Goal: Task Accomplishment & Management: Complete application form

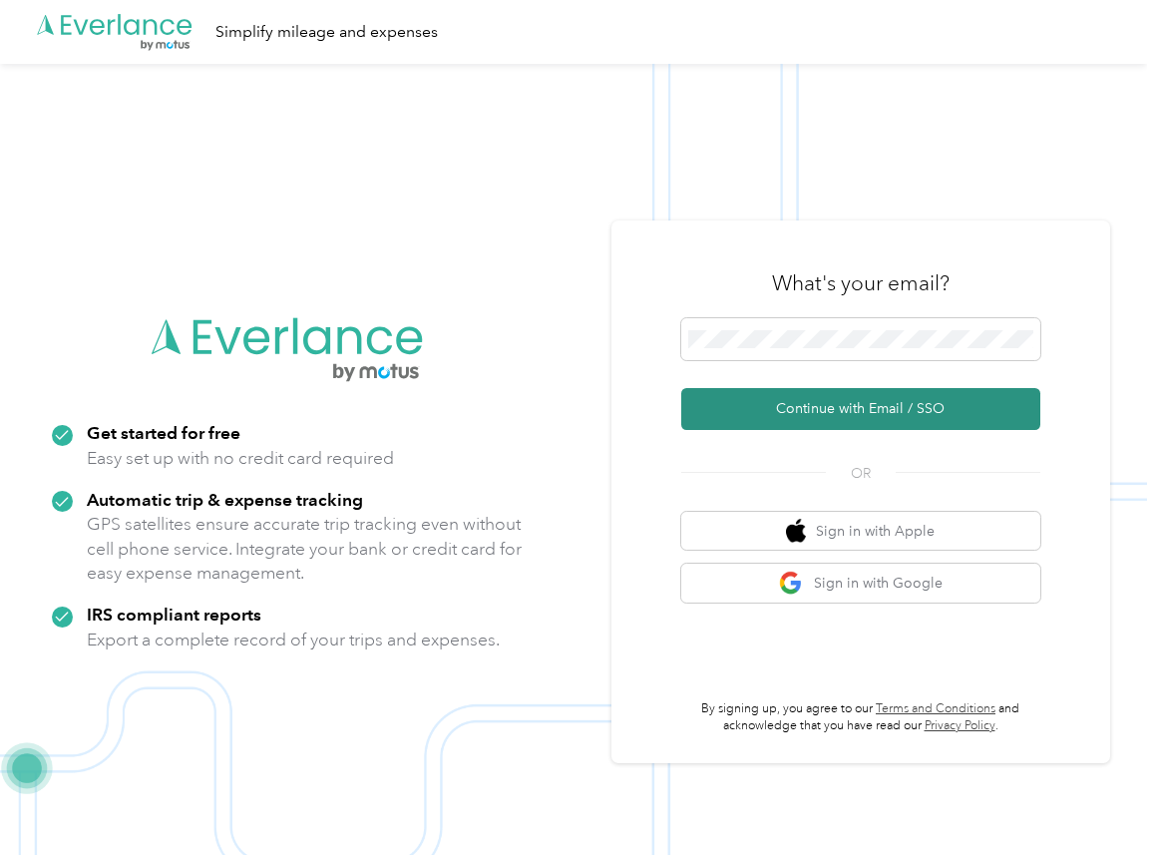
click at [826, 414] on button "Continue with Email / SSO" at bounding box center [860, 409] width 359 height 42
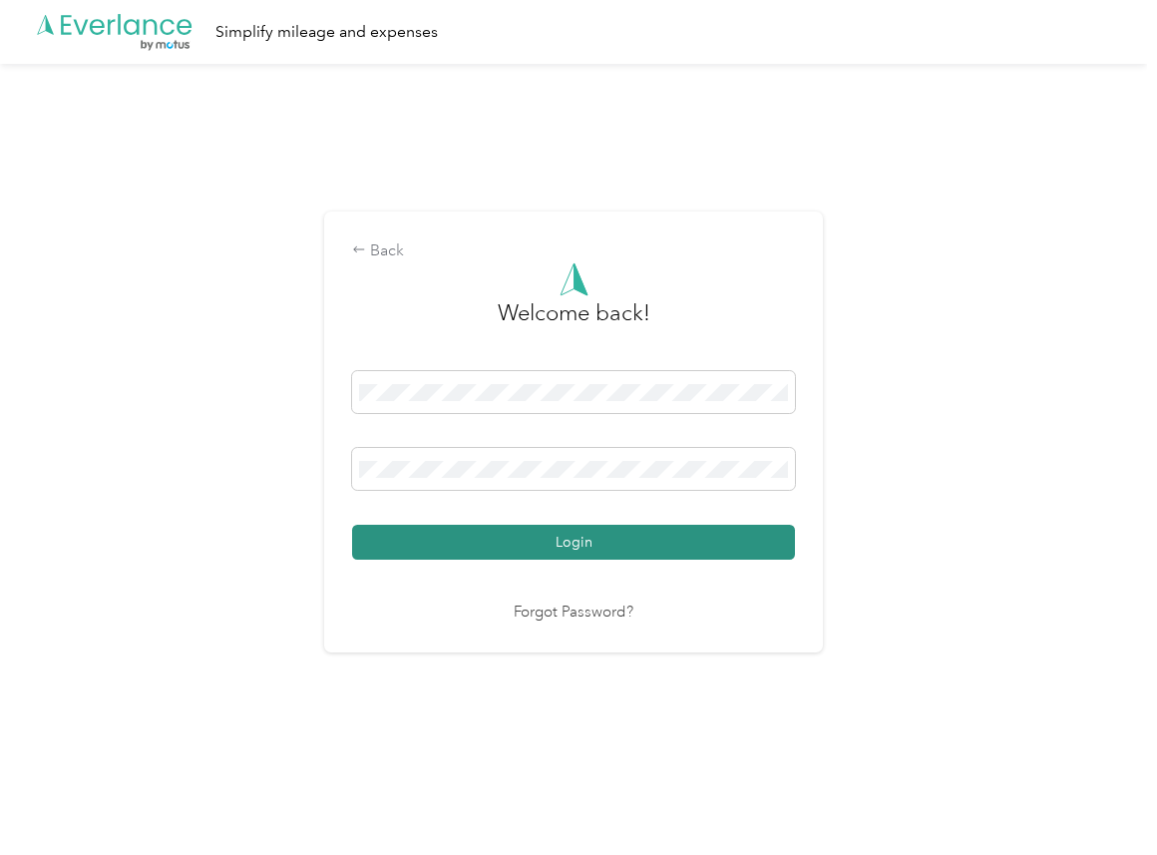
click at [396, 536] on button "Login" at bounding box center [573, 542] width 443 height 35
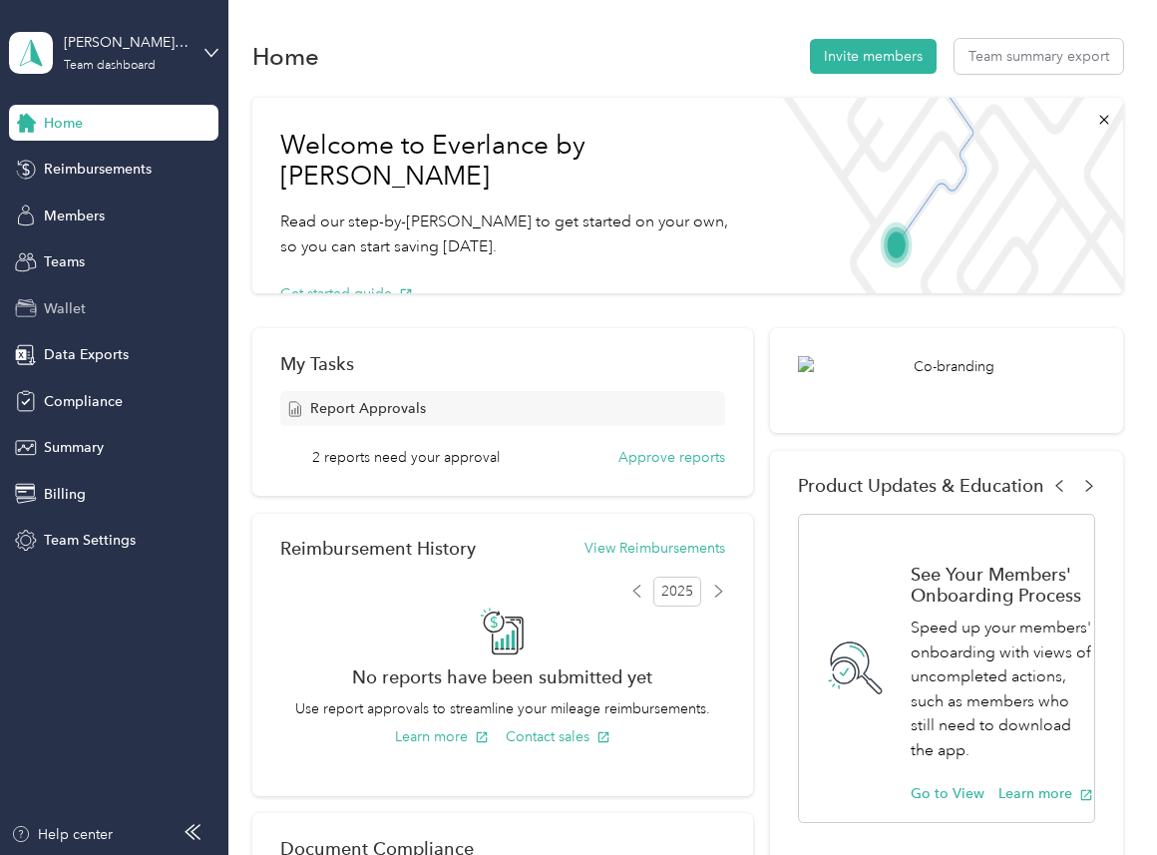
click at [59, 314] on span "Wallet" at bounding box center [65, 308] width 42 height 21
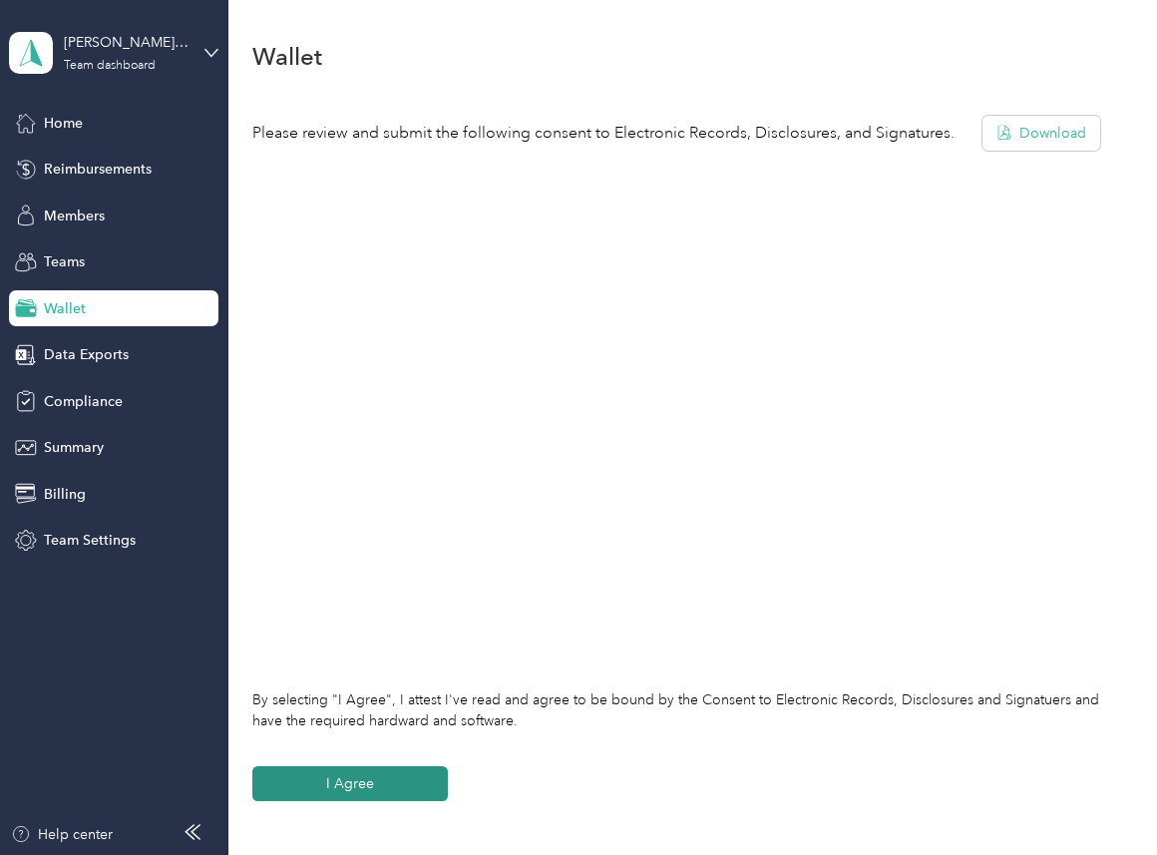
click at [400, 777] on button "I Agree" at bounding box center [349, 783] width 195 height 35
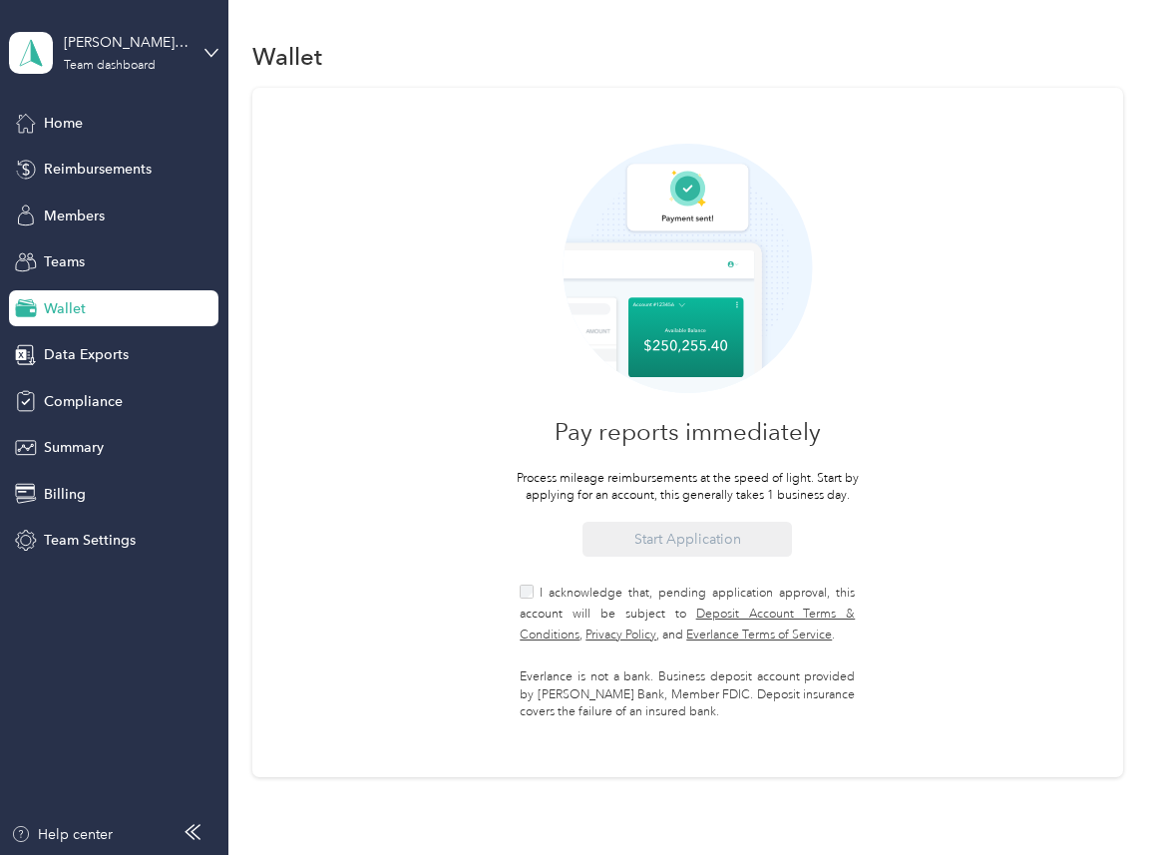
click at [670, 603] on label "I acknowledge that, pending application approval, this account will be subject …" at bounding box center [687, 612] width 335 height 63
click at [723, 521] on div "Pay reports immediately Process mileage reimbursements at the speed of light. S…" at bounding box center [687, 432] width 870 height 689
click at [722, 526] on button "Start Application" at bounding box center [686, 539] width 209 height 35
click at [720, 539] on button "Start Application" at bounding box center [686, 539] width 209 height 35
click at [685, 539] on button "Start Application" at bounding box center [686, 539] width 209 height 35
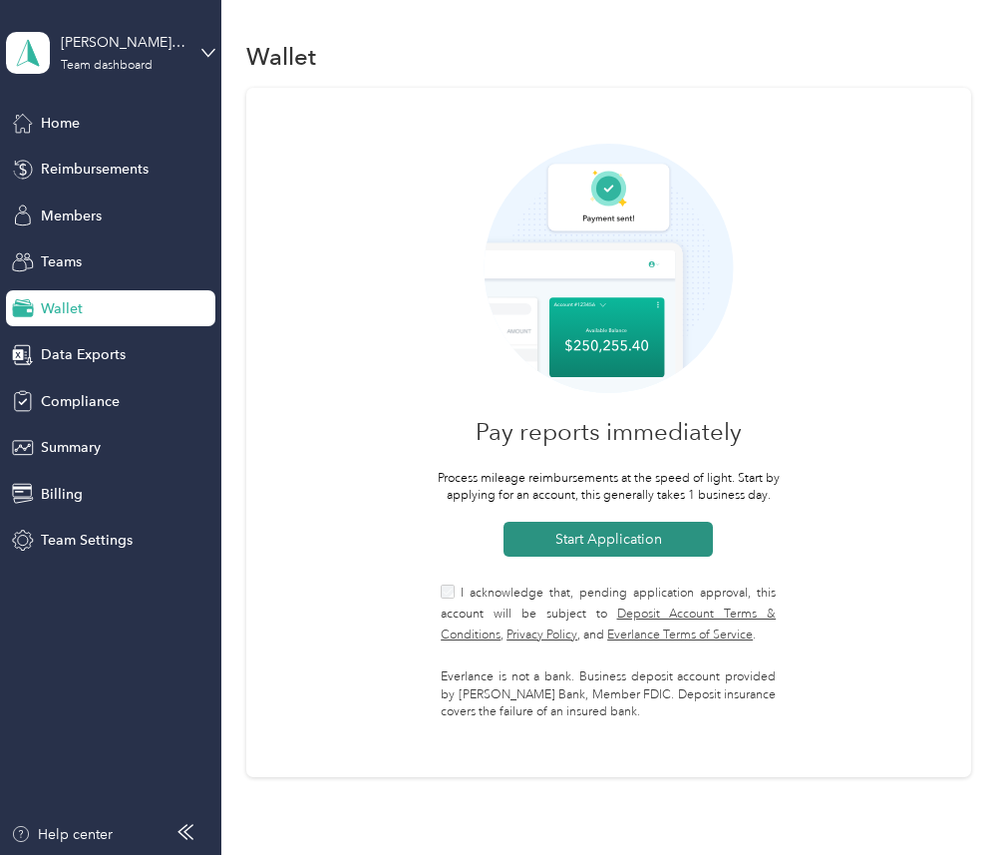
click at [591, 541] on button "Start Application" at bounding box center [608, 539] width 209 height 35
click at [542, 582] on label "I acknowledge that, pending application approval, this account will be subject …" at bounding box center [608, 612] width 335 height 63
click at [605, 540] on button "Start Application" at bounding box center [608, 539] width 209 height 35
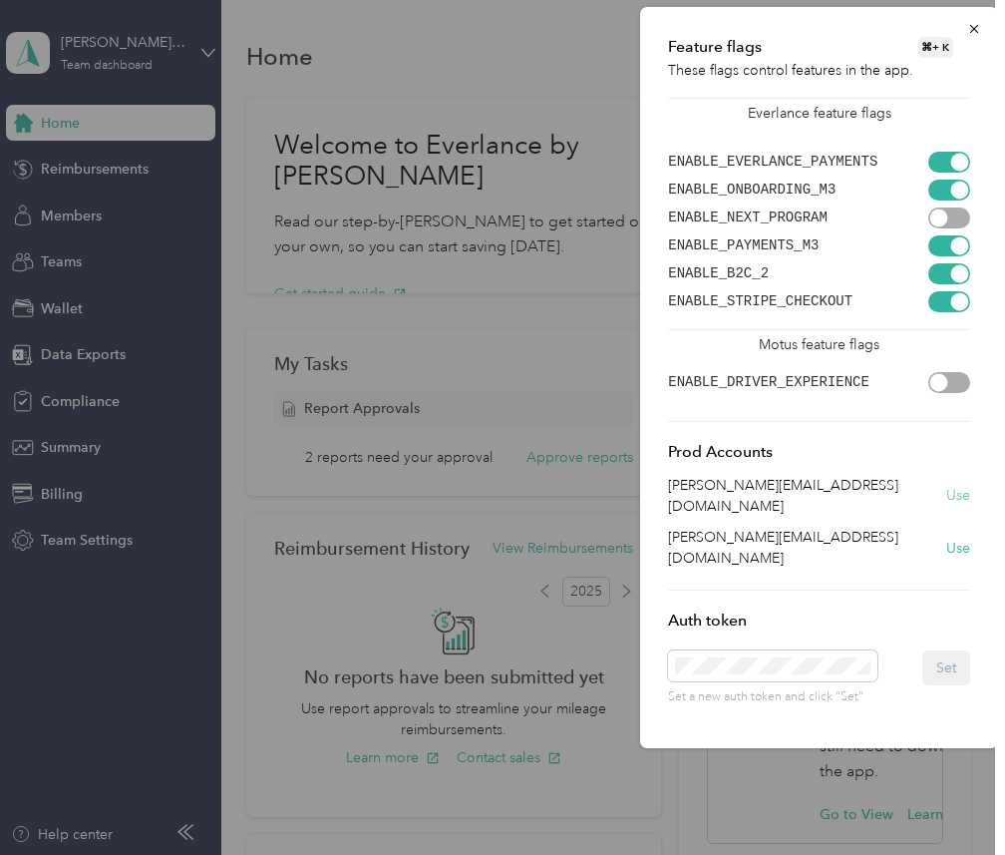
click at [960, 485] on button "Use" at bounding box center [959, 495] width 24 height 21
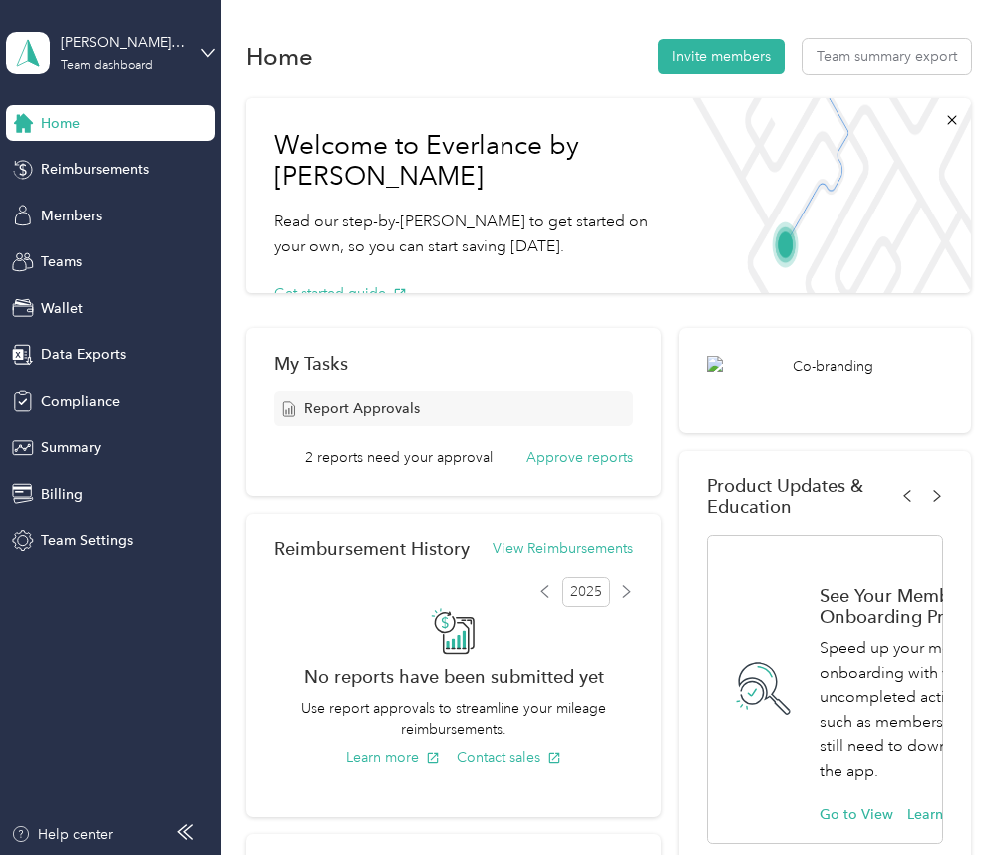
click at [188, 52] on div "[PERSON_NAME] Company Test Team dashboard" at bounding box center [110, 53] width 209 height 70
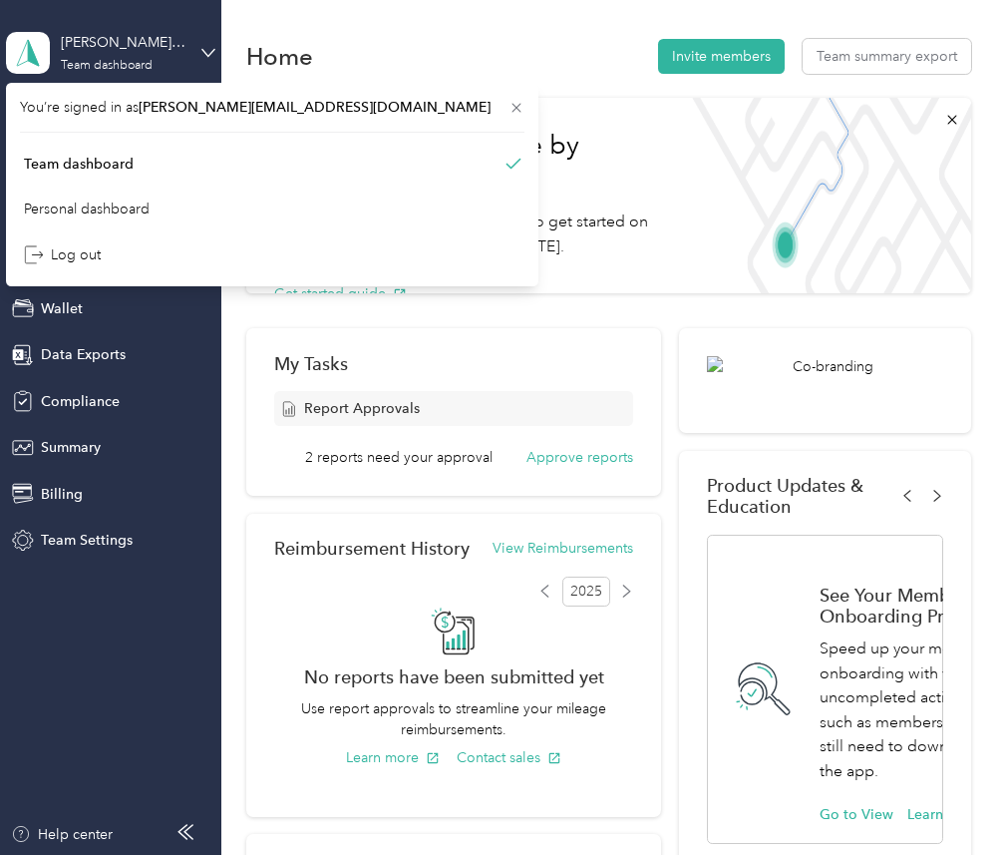
click at [188, 52] on div "Mariano Company Test Team dashboard" at bounding box center [110, 53] width 209 height 70
